Goal: Task Accomplishment & Management: Use online tool/utility

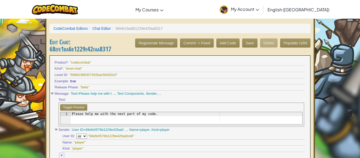
click at [259, 8] on span "My Account" at bounding box center [245, 9] width 28 height 6
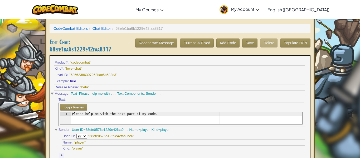
click at [87, 115] on div "Please help me with the next part of my code." at bounding box center [187, 118] width 232 height 12
type textarea "ezsrxdtcfyvgubhinjkml njhbgtfghyjnkm,lkmnjhbgvfrdesdrfgthjukl;\"
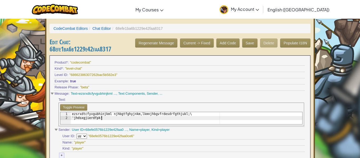
type textarea "'jhdsxgjierdfpk''"
type textarea "cx"
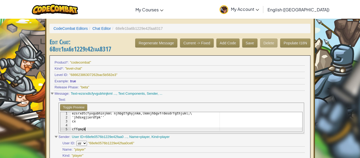
scroll to position [0, 2]
type textarea "cffgmgklpj]"
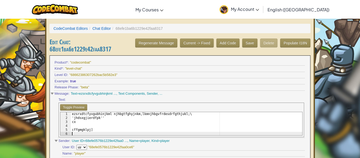
scroll to position [1, 0]
type textarea "#^jytyjdgdhyehf"
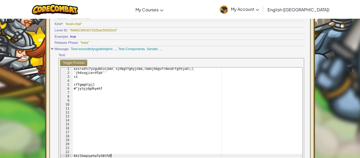
scroll to position [0, 5]
paste textarea "l"
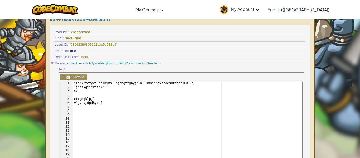
scroll to position [27, 0]
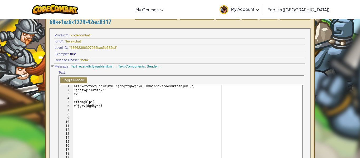
type textarea "khjlhugiyetw7yt8tfdfgjskdallllllllllllllllllllll444444739999486365784ieokld,c v…"
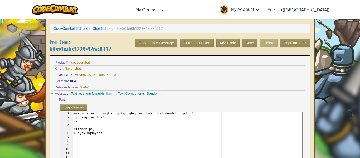
click at [269, 44] on h3 "Edit Chat : 68efe1ba6b1229e42faa8317" at bounding box center [180, 46] width 261 height 14
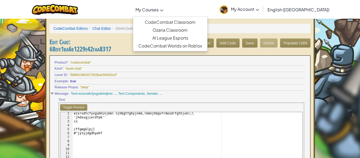
click at [166, 6] on link "My Courses" at bounding box center [149, 9] width 33 height 14
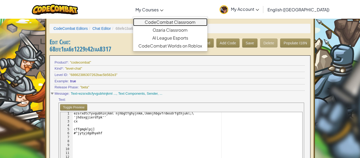
click at [187, 23] on link "CodeCombat Classroom" at bounding box center [170, 22] width 74 height 8
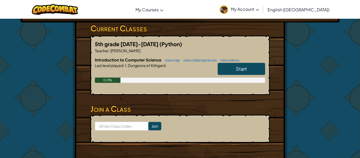
scroll to position [97, 0]
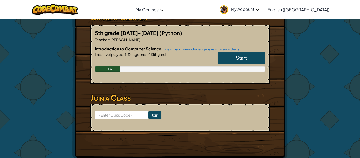
click at [227, 61] on link "Start" at bounding box center [242, 58] width 48 height 12
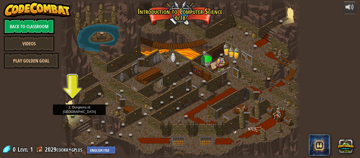
click at [74, 113] on img at bounding box center [73, 107] width 6 height 13
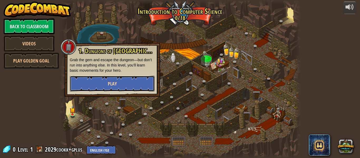
click at [87, 82] on button "Play" at bounding box center [112, 84] width 85 height 16
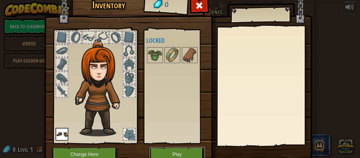
click at [188, 154] on button "Play" at bounding box center [177, 154] width 55 height 15
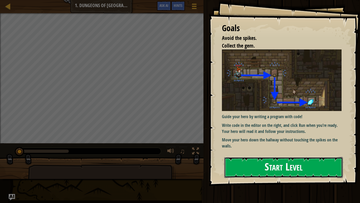
click at [283, 158] on button "Start Level" at bounding box center [284, 167] width 119 height 21
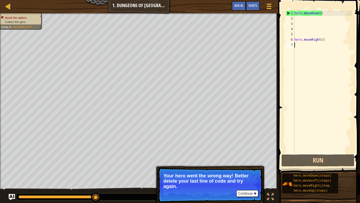
click at [326, 13] on div "hero . moveDown ( ) hero . moveRight ( )" at bounding box center [323, 87] width 59 height 153
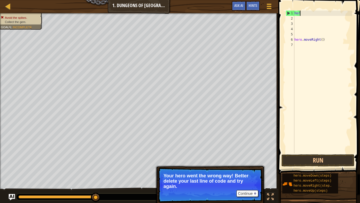
type textarea "h"
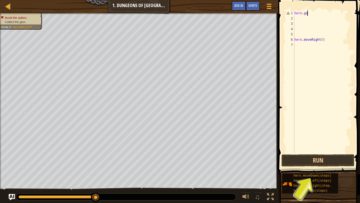
scroll to position [2, 2]
type textarea "hero.gostraight"
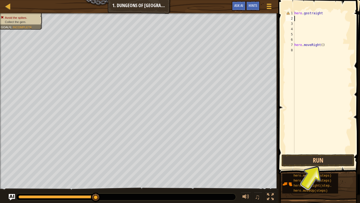
click at [309, 13] on div "hero . gostraight hero . moveRight ( )" at bounding box center [323, 87] width 59 height 153
click at [308, 13] on div "hero . gostraight hero . moveRight ( )" at bounding box center [323, 87] width 59 height 153
type textarea "hero.gostraight"
click at [323, 158] on button "Run" at bounding box center [318, 160] width 73 height 12
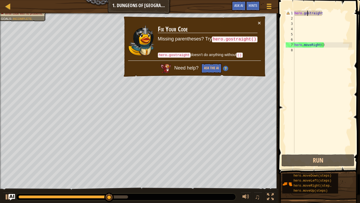
click at [303, 17] on div "hero . gostraight hero . moveRight ( )" at bounding box center [323, 87] width 59 height 153
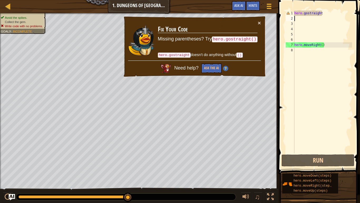
type textarea "h"
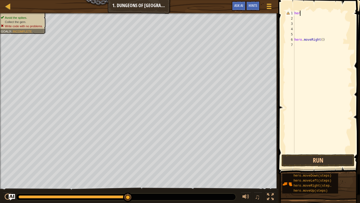
type textarea "h"
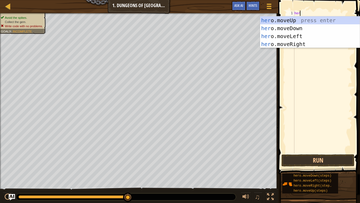
type textarea "hero"
click at [293, 28] on div "hero .moveUp press enter hero .moveDown press enter hero .moveLeft press enter …" at bounding box center [310, 40] width 100 height 48
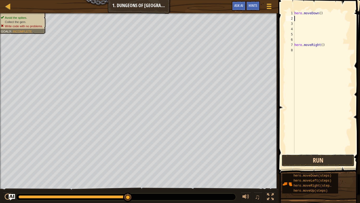
click at [324, 158] on button "Run" at bounding box center [318, 160] width 73 height 12
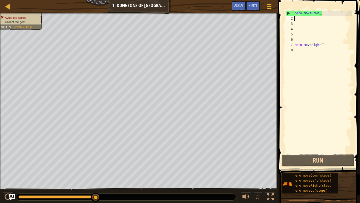
click at [329, 12] on div "hero . moveDown ( ) hero . moveRight ( )" at bounding box center [323, 87] width 59 height 153
type textarea "hero.moveDown()"
click at [303, 19] on div "hero . moveDown ( ) hero . moveRight ( )" at bounding box center [323, 87] width 59 height 153
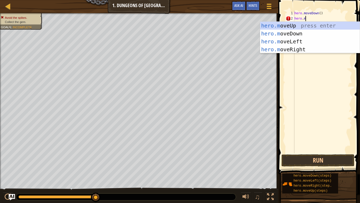
scroll to position [2, 1]
type textarea "[DOMAIN_NAME]"
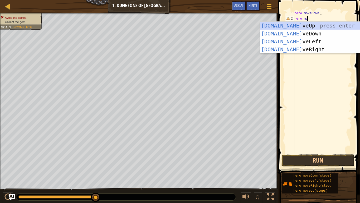
click at [301, 32] on div "[DOMAIN_NAME] veUp press enter [DOMAIN_NAME] veDown press enter [DOMAIN_NAME] v…" at bounding box center [310, 46] width 100 height 48
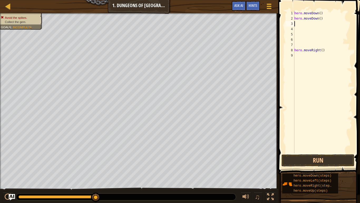
click at [327, 11] on div "hero . moveDown ( ) hero . moveDown ( ) hero . moveRight ( )" at bounding box center [323, 87] width 59 height 153
type textarea "h"
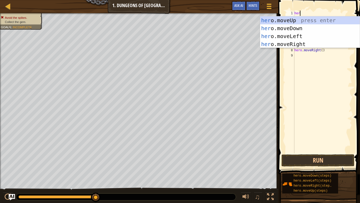
scroll to position [2, 0]
type textarea "h"
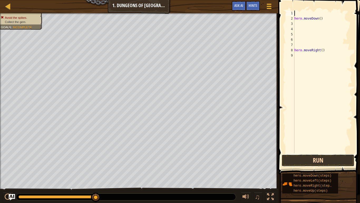
click at [334, 158] on button "Run" at bounding box center [318, 160] width 73 height 12
click at [292, 13] on div "1" at bounding box center [290, 13] width 9 height 5
click at [298, 12] on div "hreo . go hero . moveDown ( ) hero . moveRight ( )" at bounding box center [323, 87] width 59 height 153
click at [300, 12] on div "hreo . go hero . moveDown ( ) hero . moveRight ( )" at bounding box center [323, 87] width 59 height 153
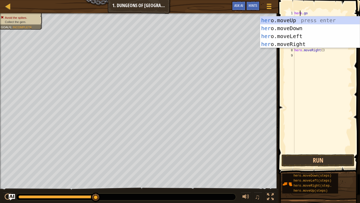
scroll to position [2, 1]
click at [312, 11] on div "hero . go hero . moveDown ( ) hero . moveRight ( )" at bounding box center [323, 87] width 59 height 153
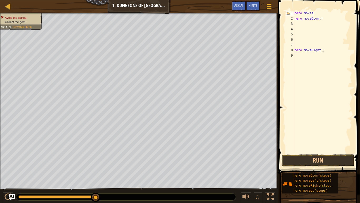
scroll to position [2, 2]
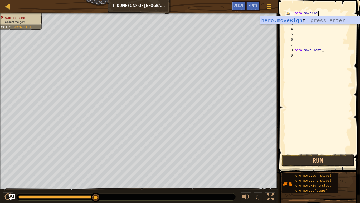
type textarea "hero.moveright"
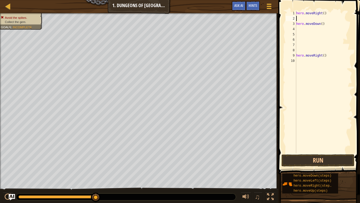
scroll to position [2, 0]
click at [307, 25] on div "hero . moveRight ( ) hero . moveDown ( ) hero . moveRight ( )" at bounding box center [324, 87] width 57 height 153
type textarea "hero.moveDown()"
click at [299, 18] on div "hero . moveRight ( ) hero . moveDown ( ) hero . moveRight ( )" at bounding box center [324, 87] width 57 height 153
click at [324, 25] on div "hero . moveRight ( ) hero . moveDown ( ) hero . moveRight ( )" at bounding box center [324, 87] width 57 height 153
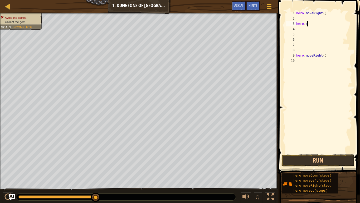
type textarea "h"
click at [302, 17] on div "hero . moveRight ( ) hero . moveRight ( )" at bounding box center [324, 87] width 57 height 153
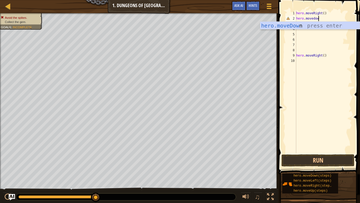
type textarea "hero.movedown"
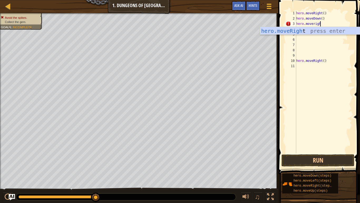
scroll to position [2, 3]
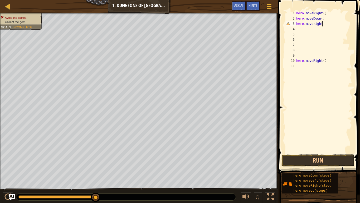
click at [331, 61] on div "hero . moveRight ( ) hero . moveDown ( ) hero . moveright hero . moveRight ( )" at bounding box center [324, 87] width 57 height 153
type textarea "h"
click at [333, 158] on button "Run" at bounding box center [318, 160] width 73 height 12
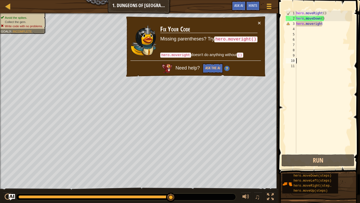
click at [325, 26] on div "hero . moveRight ( ) hero . moveDown ( ) hero . moveright" at bounding box center [324, 87] width 57 height 153
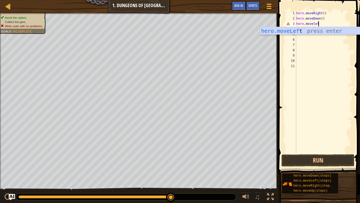
type textarea "hero.moveleft"
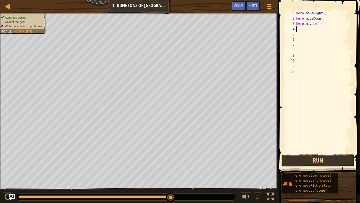
click at [322, 155] on button "Run" at bounding box center [318, 160] width 73 height 12
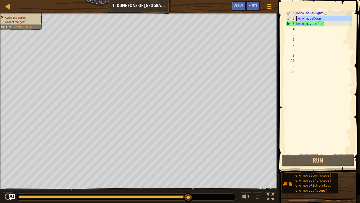
click at [287, 21] on div "3" at bounding box center [291, 23] width 10 height 5
click at [288, 23] on div "3" at bounding box center [291, 23] width 10 height 5
click at [327, 26] on div "hero . moveRight ( ) hero . moveDown ( ) hero . moveLeft ( )" at bounding box center [324, 87] width 57 height 153
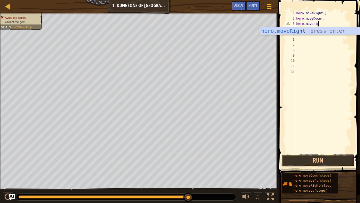
type textarea "hero.moveright"
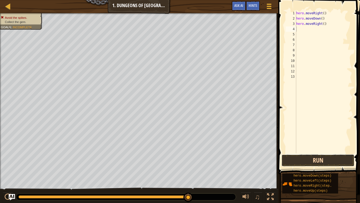
click at [330, 155] on button "Run" at bounding box center [318, 160] width 73 height 12
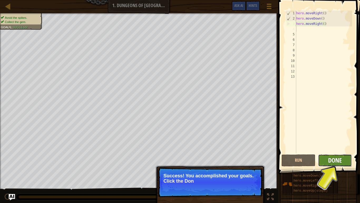
click at [330, 156] on span "Done" at bounding box center [336, 160] width 14 height 8
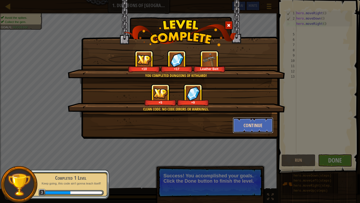
click at [252, 127] on button "Continue" at bounding box center [253, 125] width 41 height 16
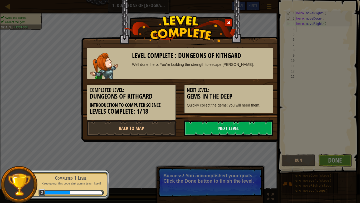
click at [252, 127] on link "Next Level" at bounding box center [228, 128] width 89 height 16
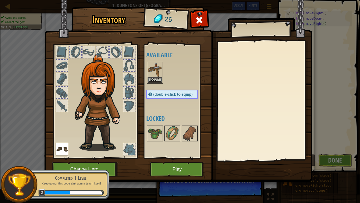
click at [153, 67] on img at bounding box center [155, 69] width 15 height 15
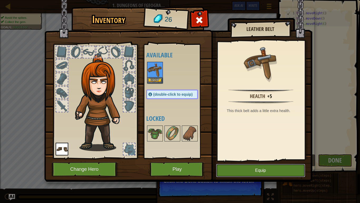
click at [239, 158] on button "Equip" at bounding box center [260, 170] width 89 height 13
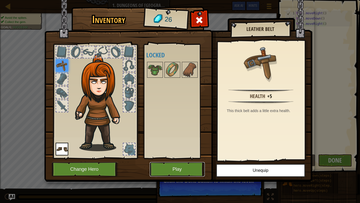
click at [186, 158] on button "Play" at bounding box center [177, 169] width 55 height 15
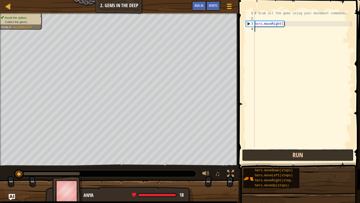
click at [298, 158] on button "Run" at bounding box center [298, 155] width 112 height 12
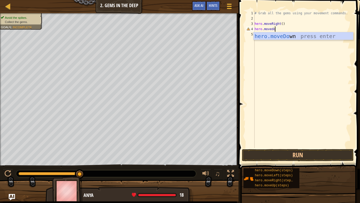
scroll to position [2, 3]
type textarea "hero.movedown"
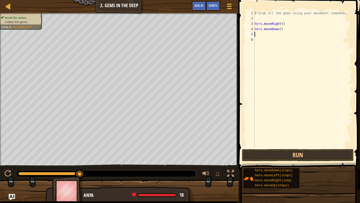
scroll to position [2, 0]
click at [327, 156] on button "Run" at bounding box center [298, 155] width 112 height 12
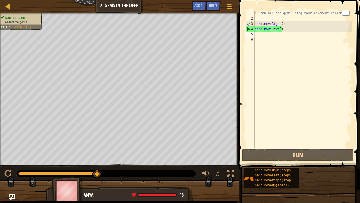
click at [262, 13] on div "# Grab all the gems using your movement commands. hero . moveRight ( ) hero . m…" at bounding box center [303, 85] width 99 height 148
type textarea "# Grab all the gems using your movement commands."
click at [259, 34] on div "# Grab all the gems using your movement commands. hero . moveRight ( ) hero . m…" at bounding box center [303, 85] width 99 height 148
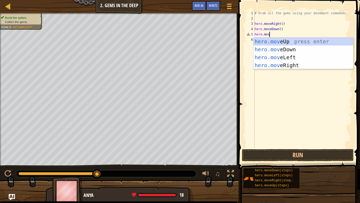
type textarea "hero.move"
click at [316, 41] on div "hero.move Up press enter hero.move Down press enter hero.move Left press enter …" at bounding box center [304, 61] width 100 height 48
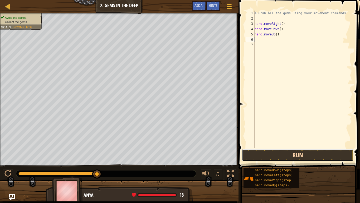
click at [325, 153] on button "Run" at bounding box center [298, 155] width 112 height 12
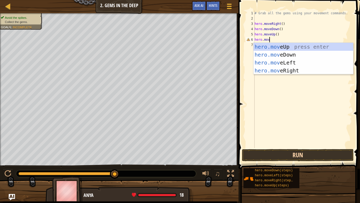
scroll to position [2, 2]
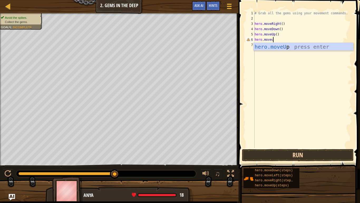
type textarea "hero.moveup"
click at [310, 43] on div "hero.moveUp press enter" at bounding box center [304, 55] width 100 height 24
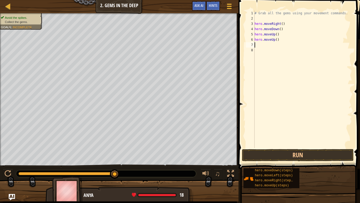
scroll to position [2, 0]
click at [316, 153] on button "Run" at bounding box center [298, 155] width 112 height 12
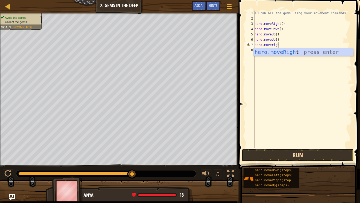
scroll to position [2, 3]
click at [320, 155] on button "Run" at bounding box center [298, 155] width 112 height 12
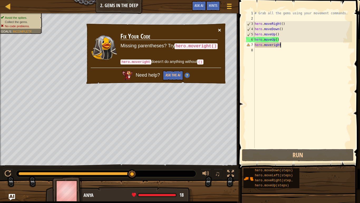
click at [220, 30] on button "×" at bounding box center [219, 30] width 3 height 6
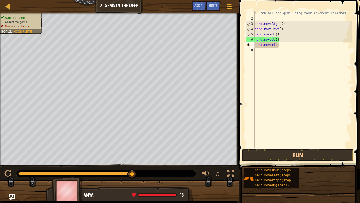
scroll to position [2, 3]
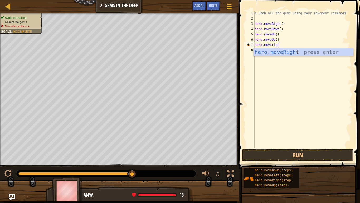
type textarea "hero.moveright"
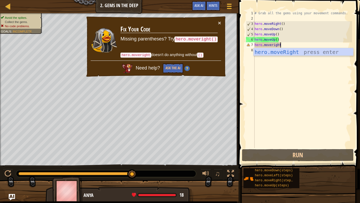
click at [314, 51] on div "hero.moveRight press enter" at bounding box center [304, 60] width 100 height 24
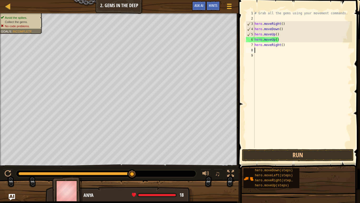
scroll to position [2, 0]
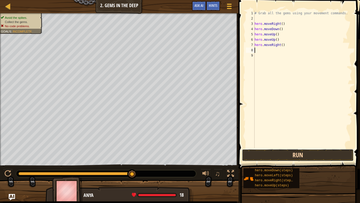
click at [313, 154] on button "Run" at bounding box center [298, 155] width 112 height 12
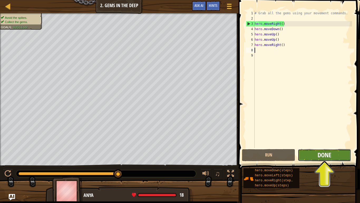
click at [326, 157] on span "Done" at bounding box center [325, 154] width 14 height 8
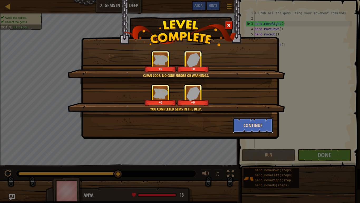
click at [262, 128] on button "Continue" at bounding box center [253, 125] width 41 height 16
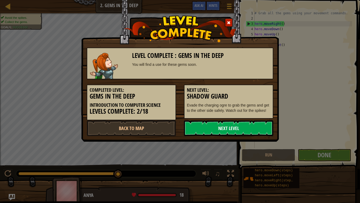
click at [266, 125] on link "Next Level" at bounding box center [228, 128] width 89 height 16
click at [259, 126] on link "Next Level" at bounding box center [228, 128] width 89 height 16
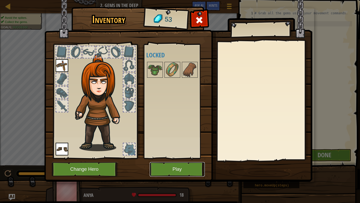
click at [196, 158] on button "Play" at bounding box center [177, 169] width 55 height 15
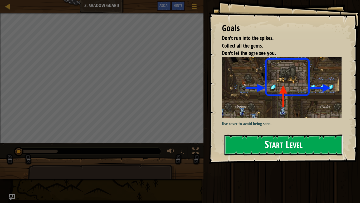
click at [298, 145] on button "Start Level" at bounding box center [284, 144] width 119 height 21
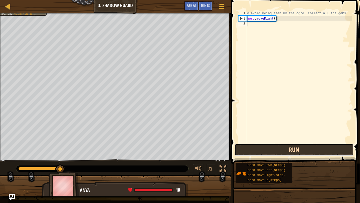
click at [249, 149] on button "Run" at bounding box center [294, 150] width 119 height 12
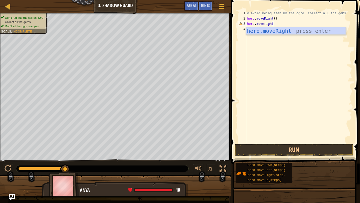
scroll to position [2, 3]
click at [317, 147] on button "Run" at bounding box center [294, 150] width 119 height 12
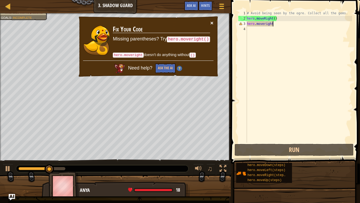
click at [212, 21] on button "×" at bounding box center [212, 23] width 3 height 6
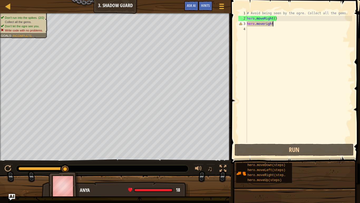
click at [294, 21] on div "# Avoid being seen by the ogre. Collect all the gems. hero . moveRight ( ) hero…" at bounding box center [299, 82] width 106 height 143
click at [281, 21] on div "# Avoid being seen by the ogre. Collect all the gems. hero . moveRight ( ) hero…" at bounding box center [299, 82] width 106 height 143
click at [293, 20] on div "# Avoid being seen by the ogre. Collect all the gems. hero . moveRight ( ) hero…" at bounding box center [299, 82] width 106 height 143
click at [291, 21] on div "# Avoid being seen by the ogre. Collect all the gems. hero . moveRight ( ) hero…" at bounding box center [299, 82] width 106 height 143
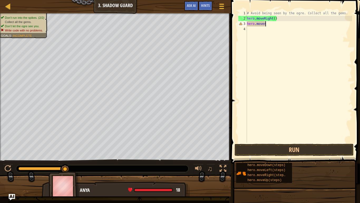
scroll to position [2, 2]
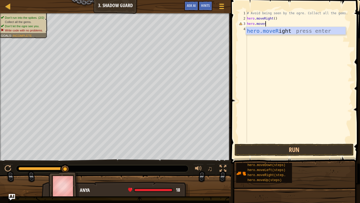
type textarea "hero.moveri"
click at [313, 28] on div "hero.moveRi ght press enter" at bounding box center [296, 39] width 100 height 24
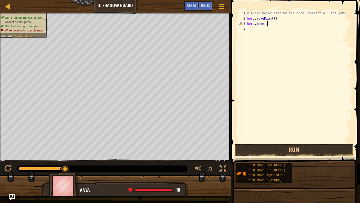
scroll to position [2, 0]
click at [319, 149] on button "Run" at bounding box center [294, 150] width 119 height 12
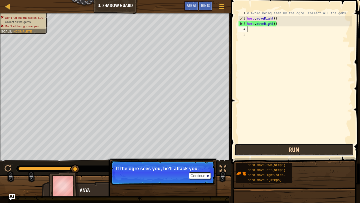
click at [315, 150] on button "Run" at bounding box center [294, 150] width 119 height 12
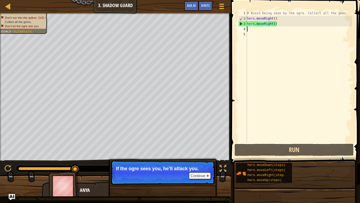
click at [284, 26] on div "# Avoid being seen by the ogre. Collect all the gems. hero . moveRight ( ) hero…" at bounding box center [299, 82] width 106 height 143
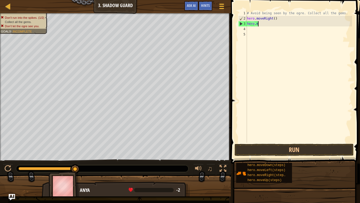
type textarea "h"
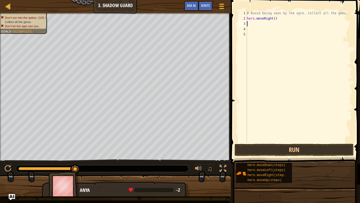
click at [292, 18] on div "# Avoid being seen by the ogre. Collect all the gems. hero . moveRight ( )" at bounding box center [299, 82] width 106 height 143
type textarea "h"
click at [324, 148] on button "Run" at bounding box center [294, 150] width 119 height 12
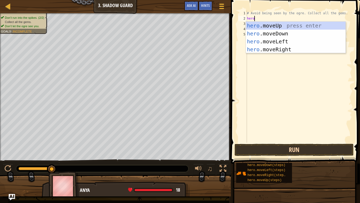
type textarea "hero."
click at [295, 46] on div "hero. moveUp press enter hero. moveDown press enter hero. moveLeft press enter …" at bounding box center [296, 46] width 100 height 48
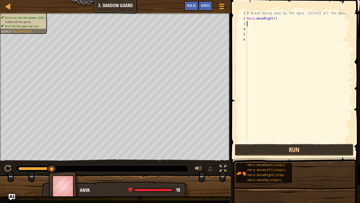
click at [320, 150] on button "Run" at bounding box center [294, 150] width 119 height 12
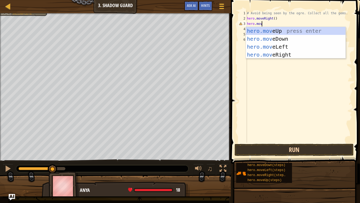
scroll to position [2, 2]
type textarea "hero.move"
click at [302, 29] on div "hero.move Up press enter hero.move Down press enter hero.move Left press enter …" at bounding box center [296, 51] width 100 height 48
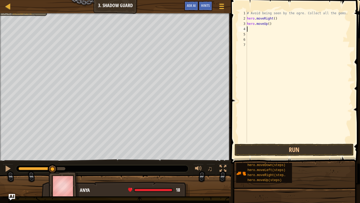
scroll to position [2, 0]
click at [319, 145] on button "Run" at bounding box center [294, 150] width 119 height 12
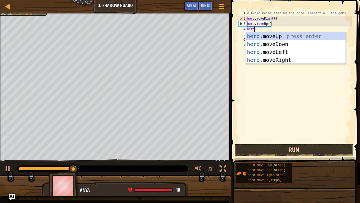
type textarea "hero."
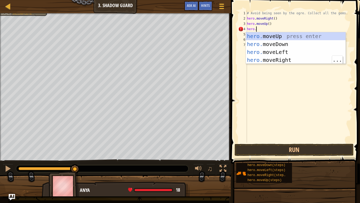
click at [297, 59] on div "hero. moveUp press enter hero. moveDown press enter hero. moveLeft press enter …" at bounding box center [296, 56] width 100 height 48
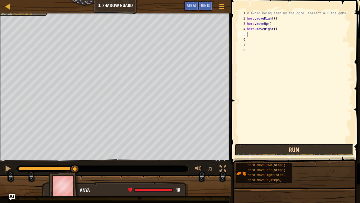
click at [307, 151] on button "Run" at bounding box center [294, 150] width 119 height 12
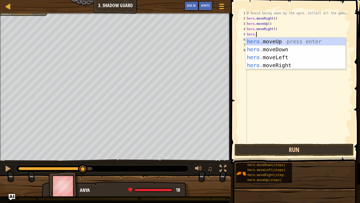
type textarea "hero.m"
click at [287, 49] on div "hero.m oveUp press enter hero.m oveDown press enter hero.m oveLeft press enter …" at bounding box center [296, 61] width 100 height 48
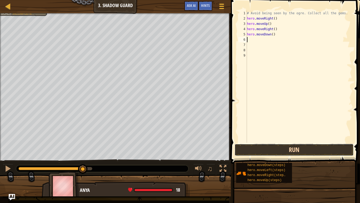
click at [313, 149] on button "Run" at bounding box center [294, 150] width 119 height 12
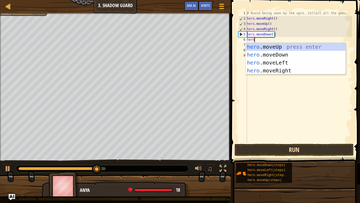
type textarea "hero."
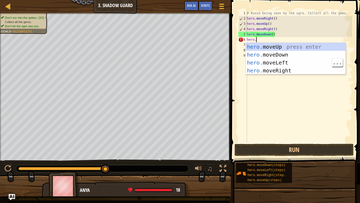
click at [292, 60] on div "hero. moveUp press enter hero. moveDown press enter hero. moveLeft press enter …" at bounding box center [296, 67] width 100 height 48
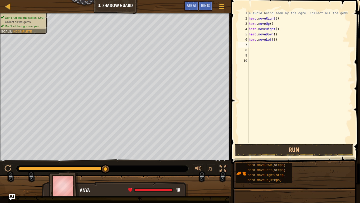
click at [281, 38] on div "# Avoid being seen by the ogre. Collect all the gems. hero . moveRight ( ) hero…" at bounding box center [300, 82] width 105 height 143
type textarea "hero.moveR"
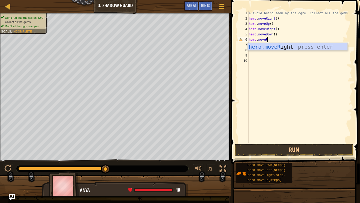
scroll to position [2, 2]
click at [285, 45] on div "hero.moveR ight press enter" at bounding box center [298, 55] width 100 height 24
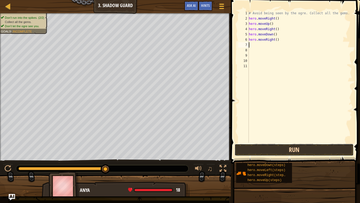
click at [298, 148] on button "Run" at bounding box center [294, 150] width 119 height 12
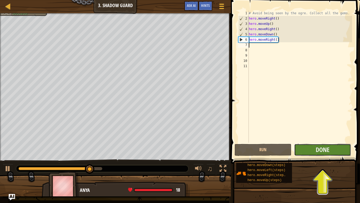
click at [330, 145] on button "Done" at bounding box center [323, 150] width 57 height 12
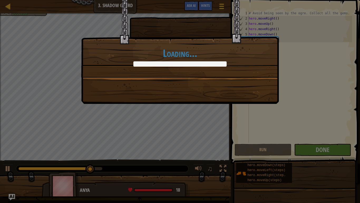
click at [329, 150] on div "Loading..." at bounding box center [180, 101] width 360 height 203
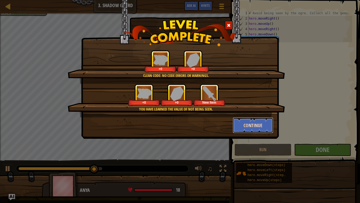
click at [254, 128] on button "Continue" at bounding box center [253, 125] width 41 height 16
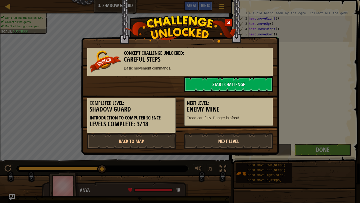
click at [236, 137] on link "Next Level" at bounding box center [228, 141] width 89 height 16
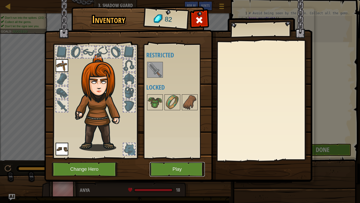
click at [188, 158] on button "Play" at bounding box center [177, 169] width 55 height 15
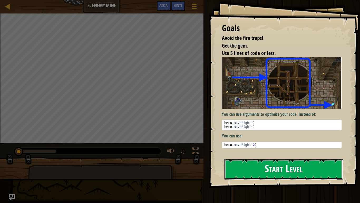
click at [300, 158] on button "Start Level" at bounding box center [284, 169] width 119 height 21
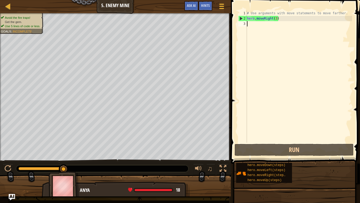
type textarea "h"
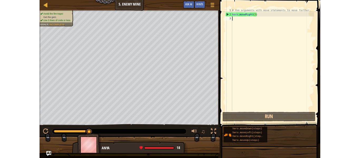
scroll to position [2, 0]
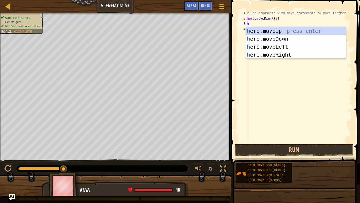
click at [293, 29] on div "h ero.moveUp press enter h ero.moveDown press enter h ero.moveLeft press enter …" at bounding box center [296, 51] width 100 height 48
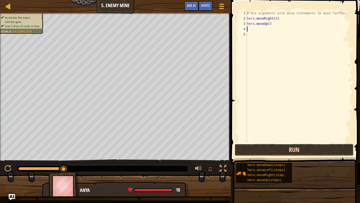
click at [308, 150] on button "Run" at bounding box center [294, 150] width 119 height 12
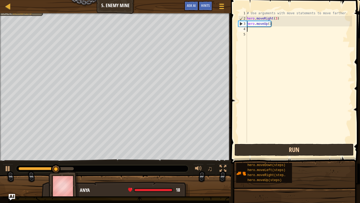
type textarea "h"
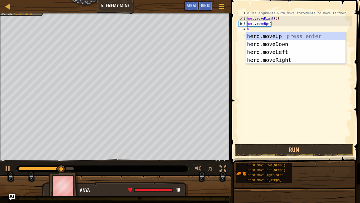
click at [293, 50] on div "h ero.moveUp press enter h ero.moveDown press enter h ero.moveLeft press enter …" at bounding box center [296, 56] width 100 height 48
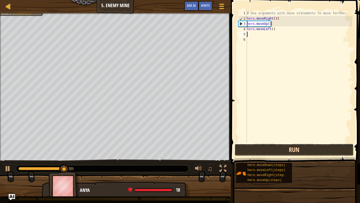
click at [308, 148] on button "Run" at bounding box center [294, 150] width 119 height 12
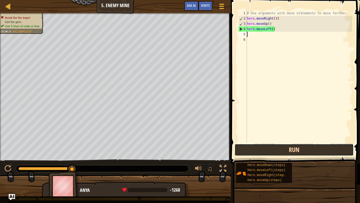
click at [298, 148] on button "Run" at bounding box center [294, 150] width 119 height 12
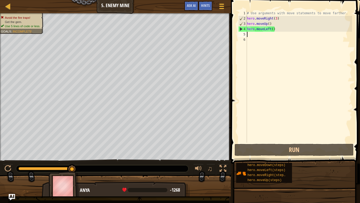
click at [283, 23] on div "# Use arguments with move statements to move farther. hero . moveRight ( 3 ) he…" at bounding box center [299, 82] width 106 height 143
click at [289, 16] on div "# Use arguments with move statements to move farther. hero . moveRight ( 3 ) he…" at bounding box center [299, 82] width 106 height 143
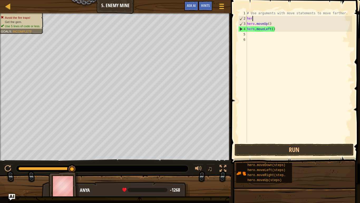
type textarea "h"
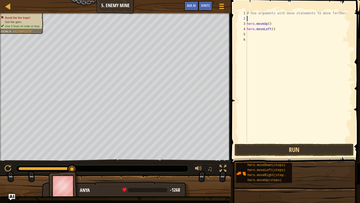
click at [280, 23] on div "# Use arguments with move statements to move farther. hero . moveUp ( ) hero . …" at bounding box center [299, 82] width 106 height 143
type textarea "h"
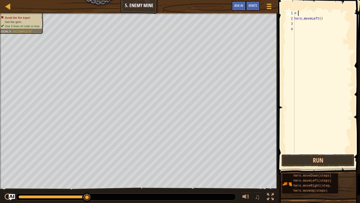
type textarea "#"
click at [328, 19] on div "hero . moveLeft ( )" at bounding box center [323, 87] width 59 height 153
type textarea "h"
click at [317, 5] on span at bounding box center [320, 79] width 86 height 189
